Goal: Task Accomplishment & Management: Use online tool/utility

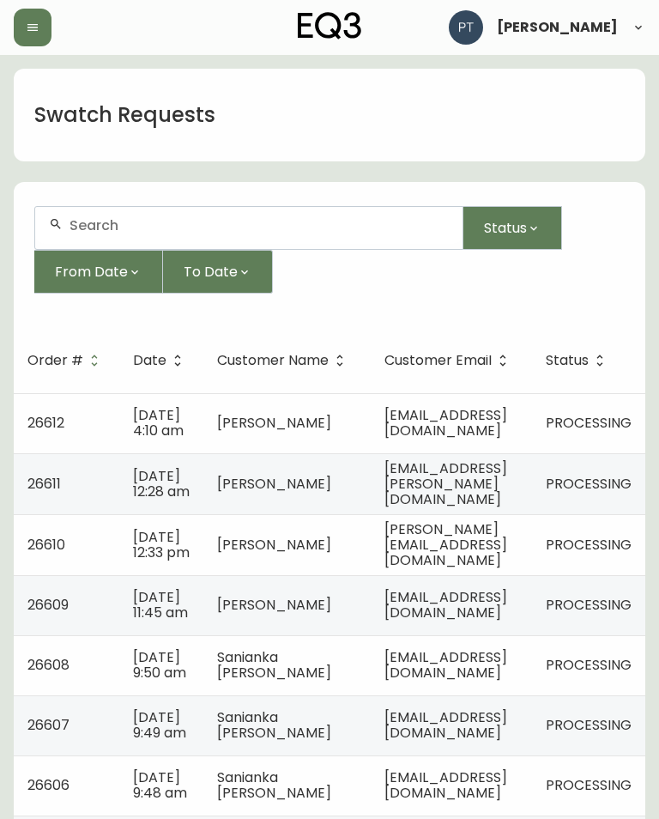
click at [159, 412] on span "[DATE] 4:10 am" at bounding box center [158, 422] width 51 height 35
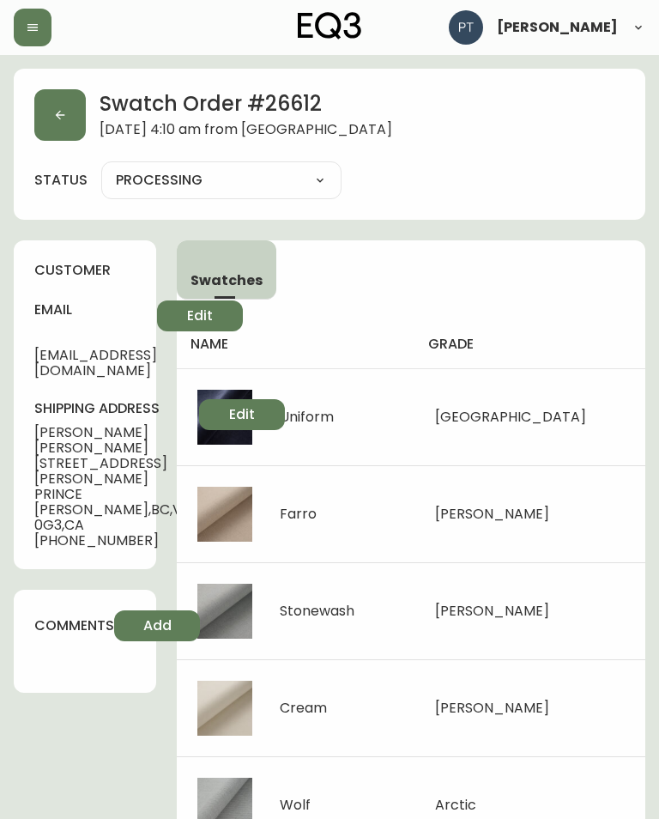
click at [66, 112] on icon "button" at bounding box center [60, 115] width 14 height 14
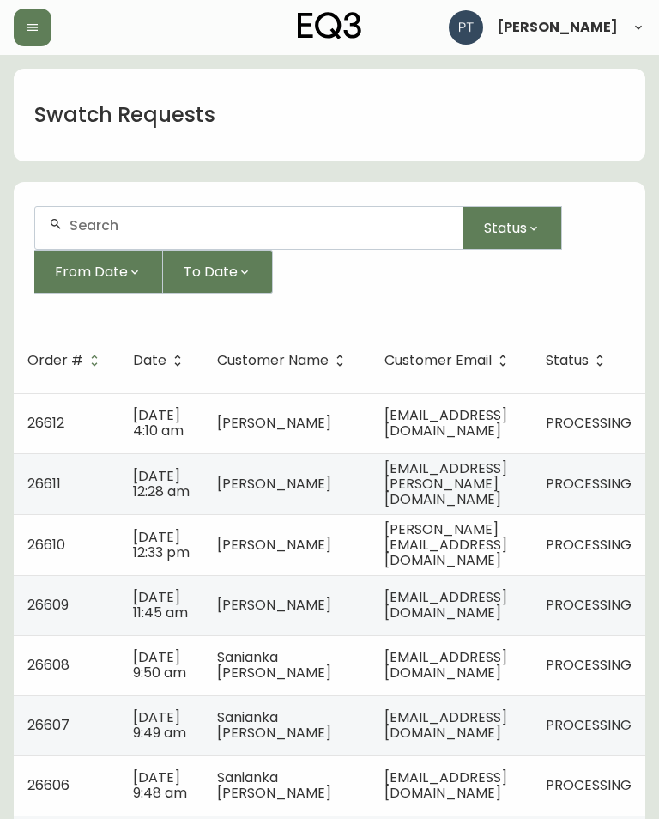
click at [475, 490] on span "[EMAIL_ADDRESS][PERSON_NAME][DOMAIN_NAME]" at bounding box center [446, 484] width 123 height 51
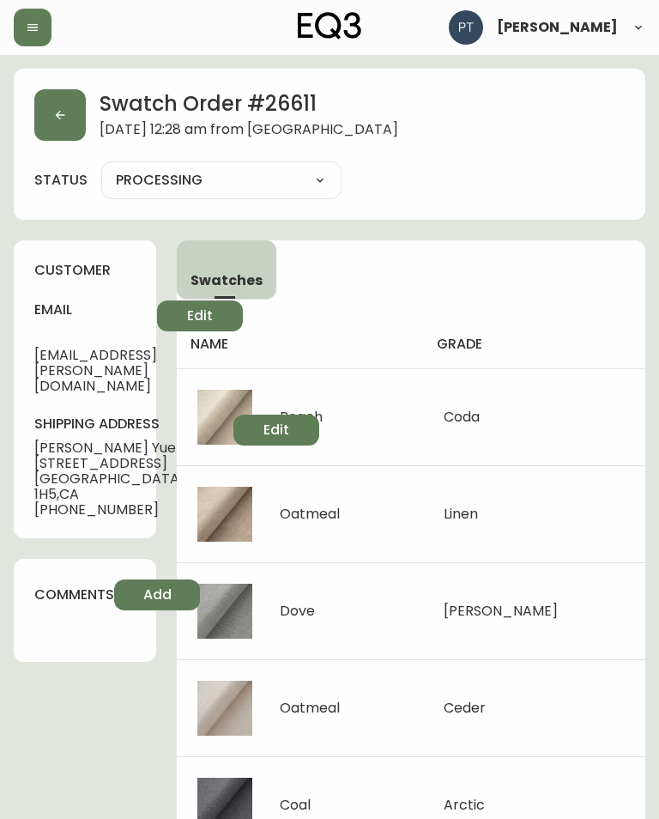
click at [76, 112] on button "button" at bounding box center [60, 115] width 52 height 52
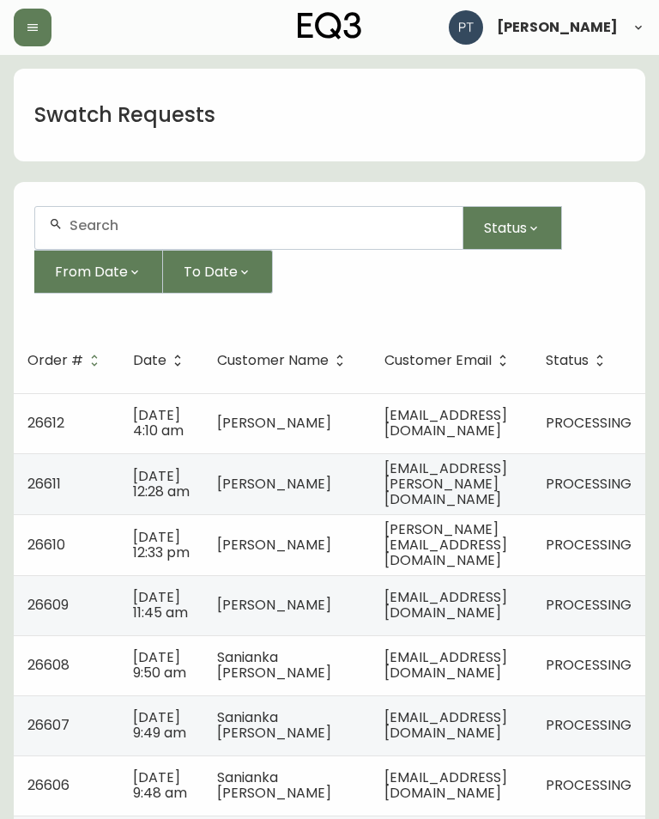
click at [212, 546] on td "[PERSON_NAME]" at bounding box center [287, 544] width 167 height 61
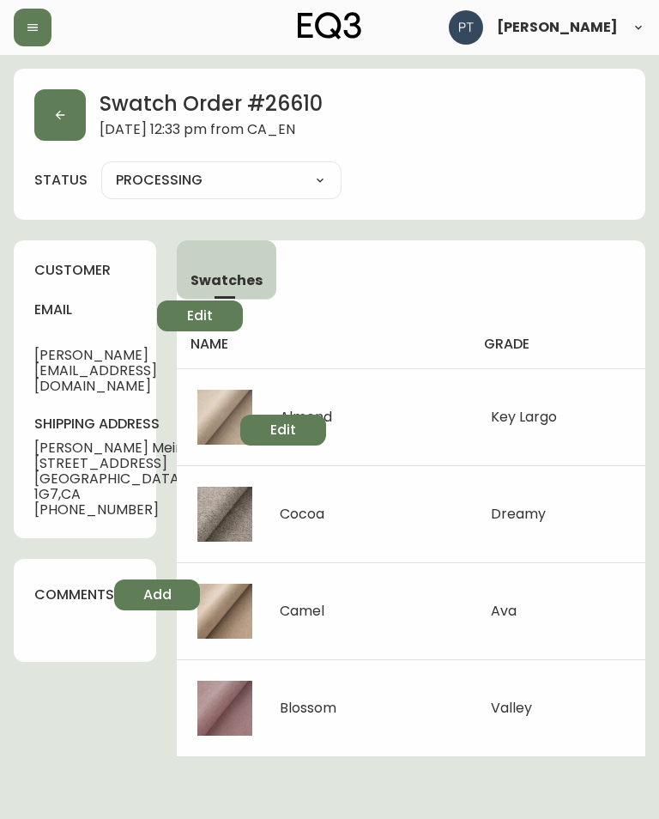
click at [70, 107] on button "button" at bounding box center [60, 115] width 52 height 52
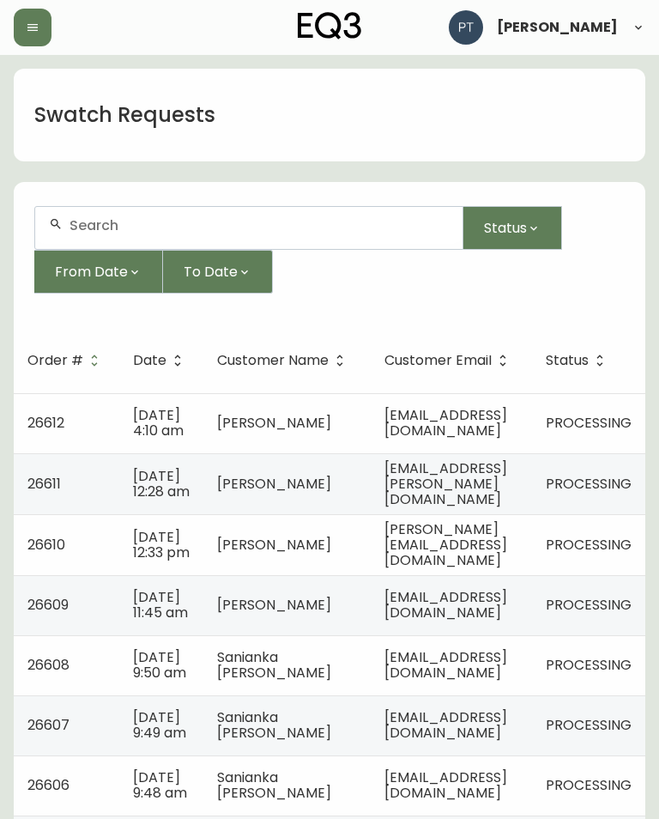
click at [204, 635] on td "[PERSON_NAME]" at bounding box center [287, 605] width 167 height 60
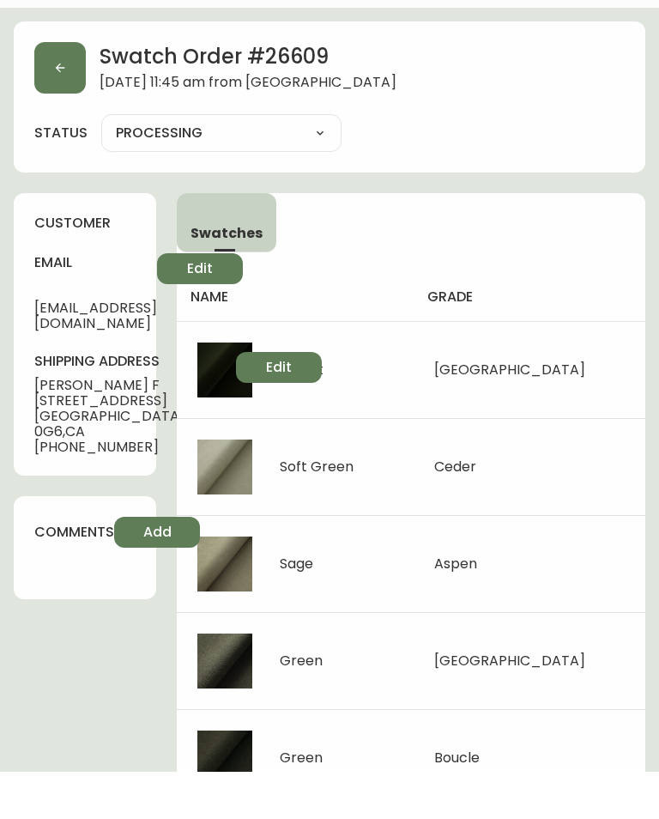
scroll to position [9, 0]
